Goal: Information Seeking & Learning: Understand process/instructions

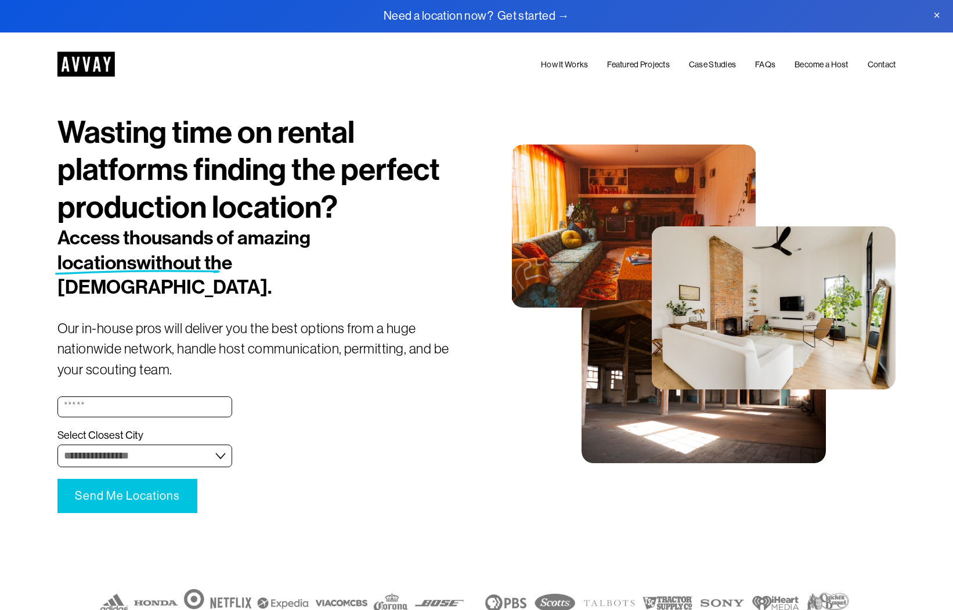
click at [561, 60] on link "How It Works" at bounding box center [564, 65] width 47 height 14
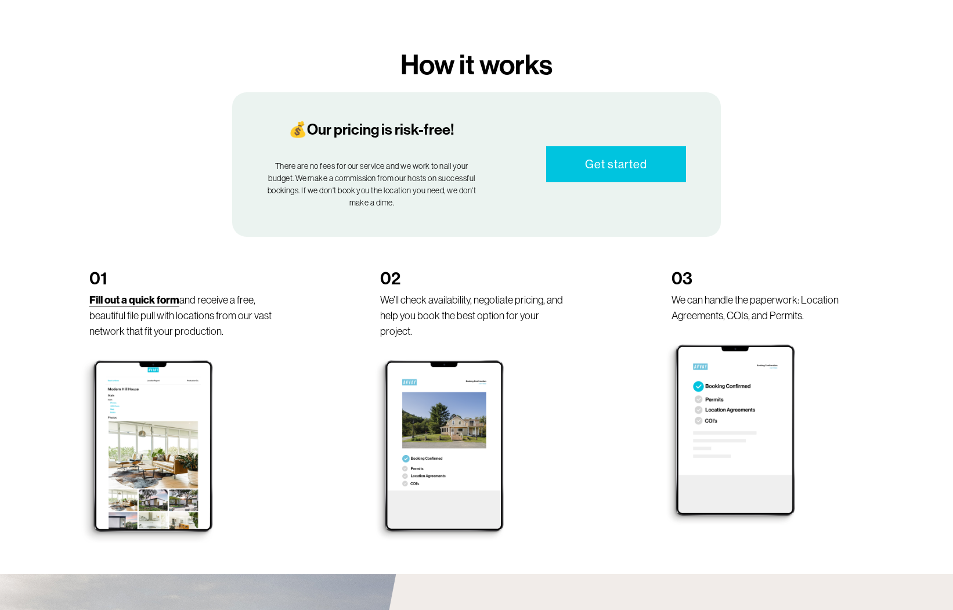
scroll to position [630, 0]
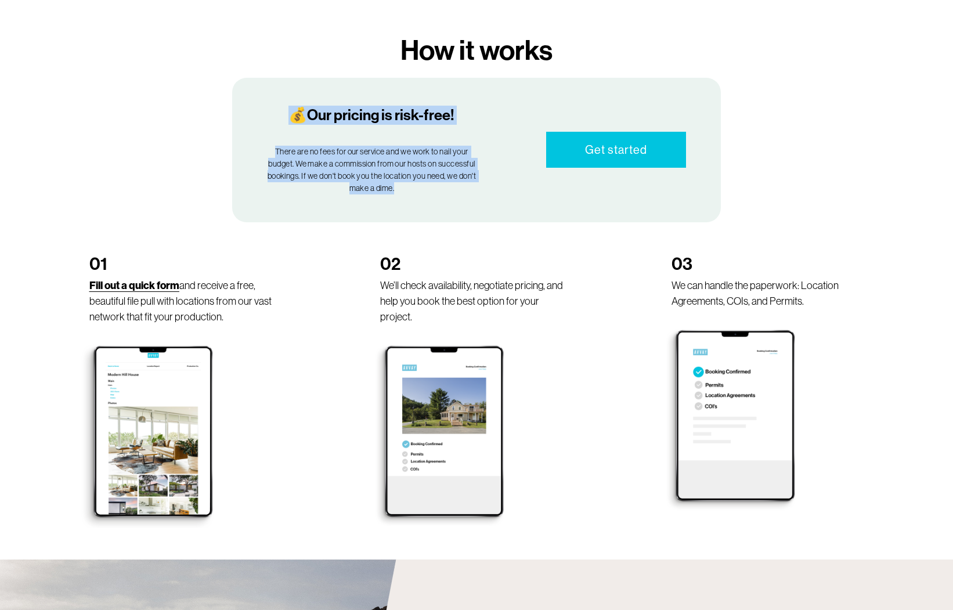
drag, startPoint x: 440, startPoint y: 167, endPoint x: 344, endPoint y: 98, distance: 118.2
click at [290, 106] on div "💰Our pricing is risk-free! There are no fees for our service and we work to nai…" at bounding box center [371, 150] width 209 height 89
click at [419, 146] on p "There are no fees for our service and we work to nail your budget. We make a co…" at bounding box center [371, 170] width 209 height 49
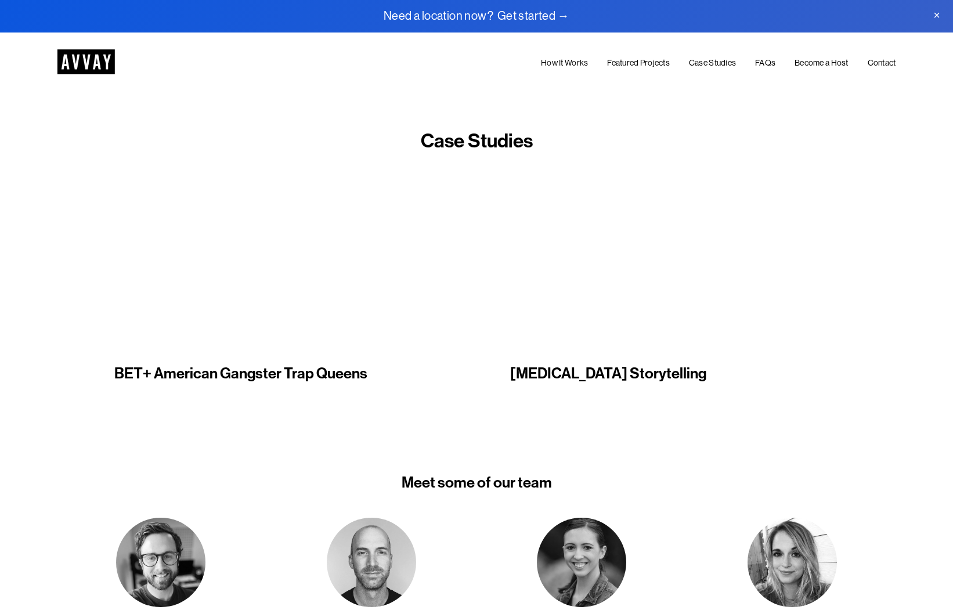
scroll to position [1412, 0]
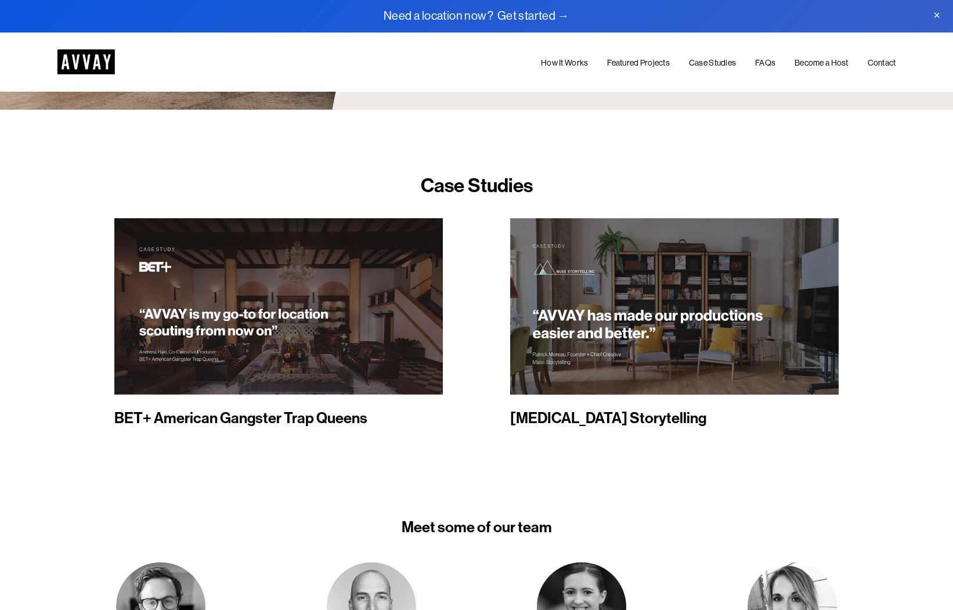
drag, startPoint x: 883, startPoint y: 221, endPoint x: 767, endPoint y: 184, distance: 121.7
click at [883, 221] on div "Case Studies BET+ American Gangster Trap Queens [MEDICAL_DATA] Storytelling" at bounding box center [476, 297] width 839 height 261
click at [722, 398] on div at bounding box center [476, 297] width 953 height 375
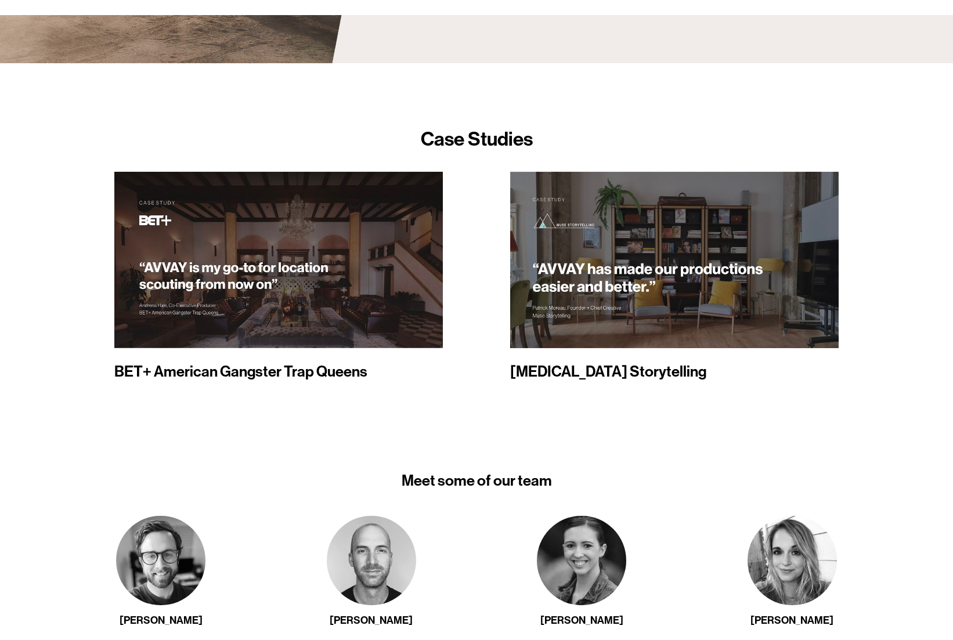
scroll to position [1497, 0]
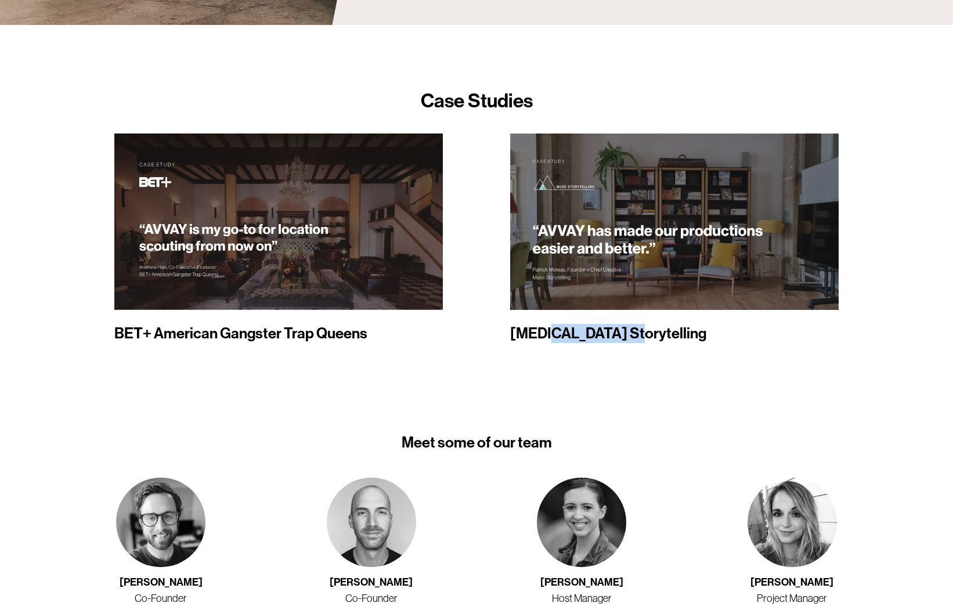
click at [550, 324] on h4 "[MEDICAL_DATA] Storytelling" at bounding box center [674, 333] width 328 height 19
